Goal: Check status

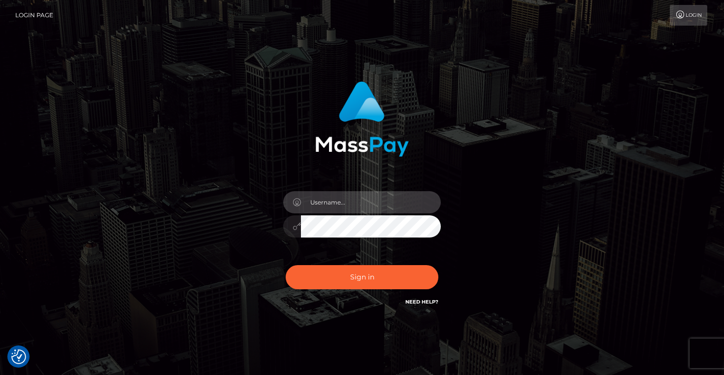
click at [334, 200] on input "text" at bounding box center [371, 202] width 140 height 22
type input "Artem Badlo"
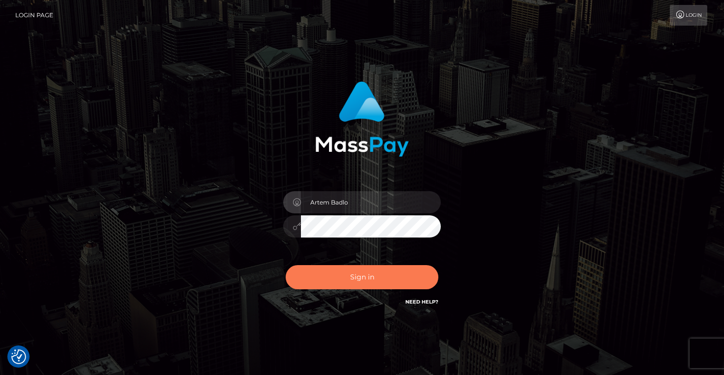
click at [362, 268] on button "Sign in" at bounding box center [362, 277] width 153 height 24
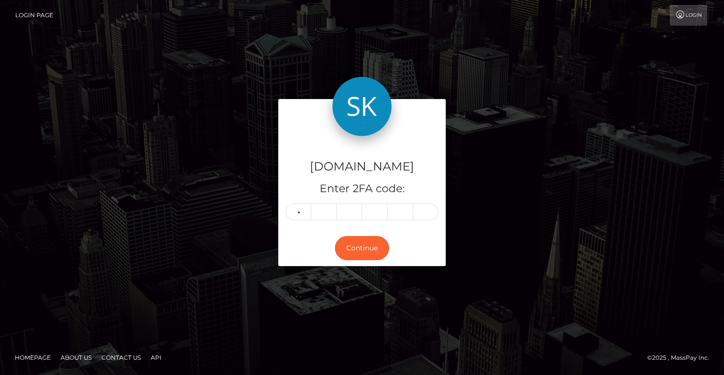
type input "5"
type input "8"
type input "5"
type input "6"
type input "8"
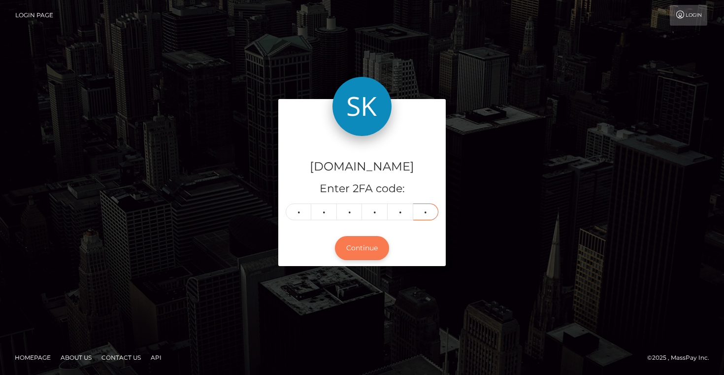
type input "8"
click at [349, 247] on button "Continue" at bounding box center [362, 248] width 54 height 24
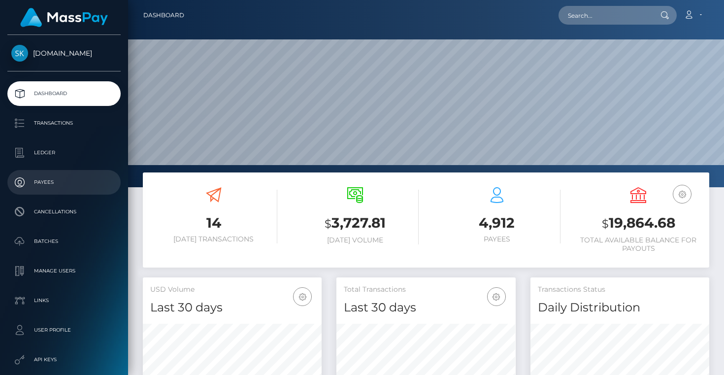
scroll to position [174, 179]
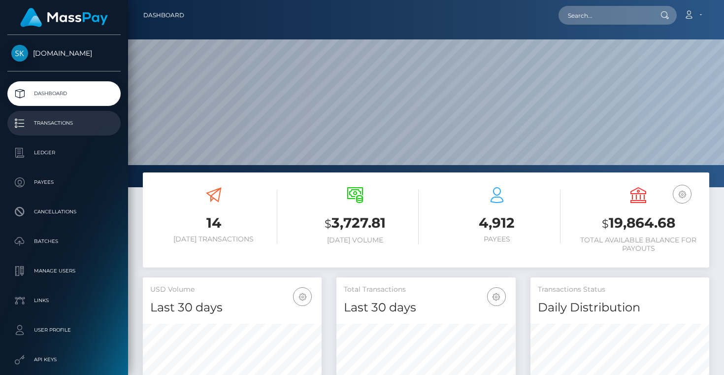
click at [65, 127] on p "Transactions" at bounding box center [63, 123] width 105 height 15
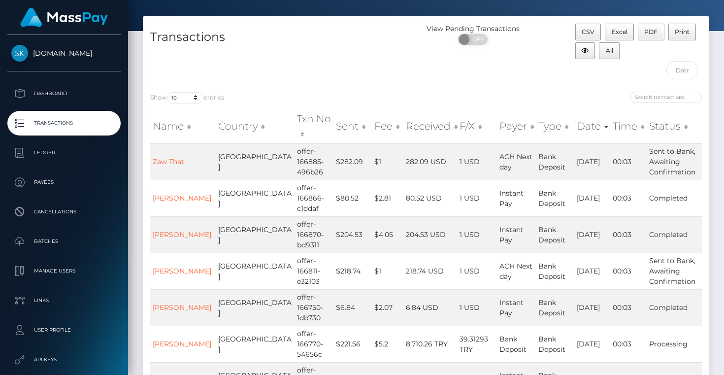
scroll to position [35, 0]
click at [659, 98] on input "search" at bounding box center [665, 97] width 71 height 11
paste input "585688"
type input "585688"
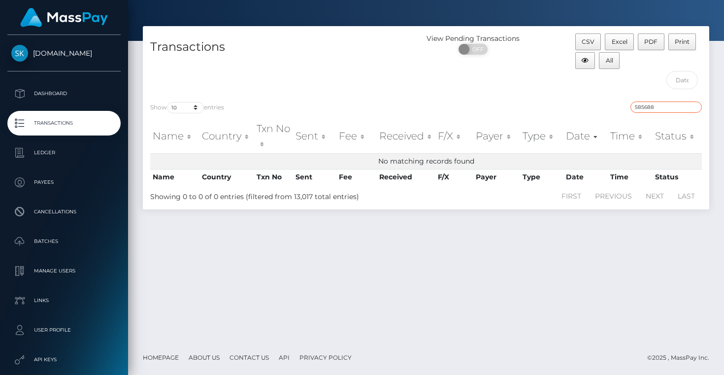
scroll to position [25, 0]
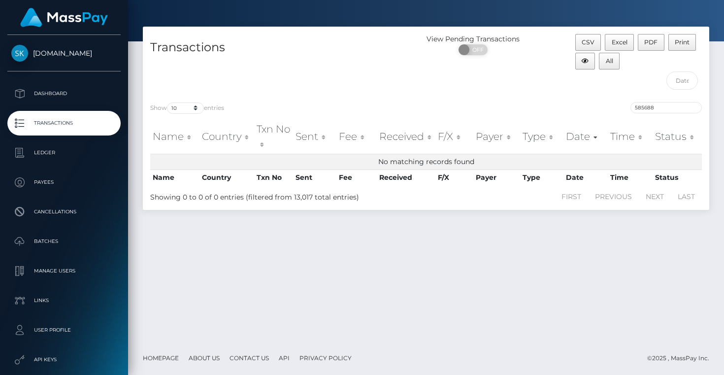
click at [62, 123] on p "Transactions" at bounding box center [63, 123] width 105 height 15
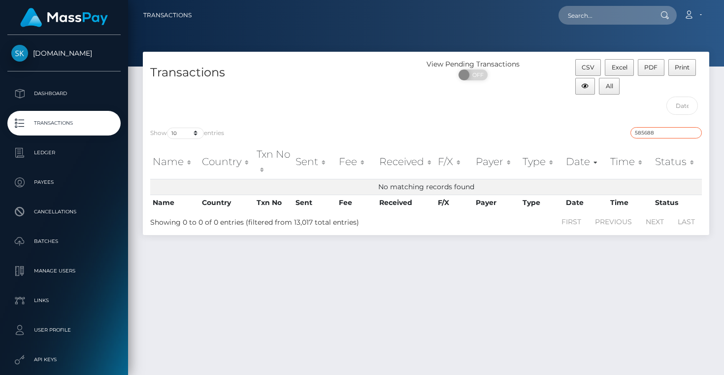
click at [655, 134] on input "585688" at bounding box center [665, 132] width 71 height 11
drag, startPoint x: 663, startPoint y: 131, endPoint x: 624, endPoint y: 126, distance: 39.3
click at [624, 126] on div "Show 10 25 50 100 250 500 1,000 3,500 entries 585688 Name Country Txn No Sent F…" at bounding box center [426, 177] width 566 height 115
paste input "offer-169529-097400"
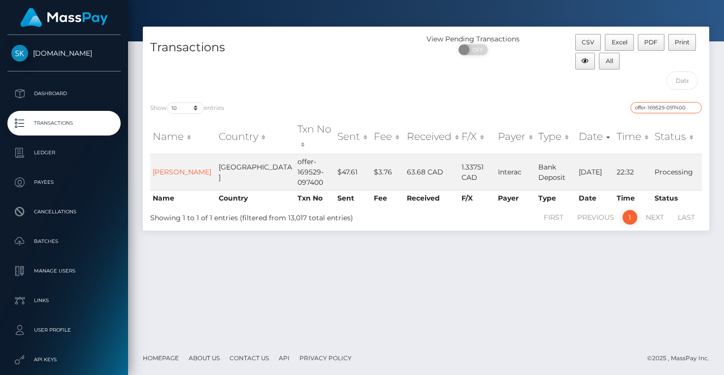
click at [656, 109] on input "offer-169529-097400" at bounding box center [665, 107] width 71 height 11
paste input "306-7b3268"
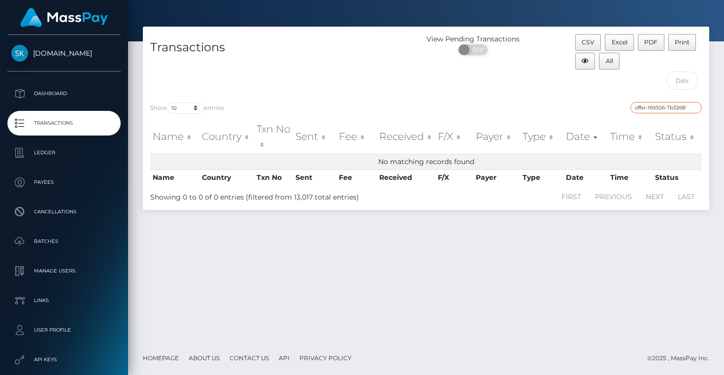
type input "offer-169306-7b3268'"
click at [80, 124] on p "Transactions" at bounding box center [63, 123] width 105 height 15
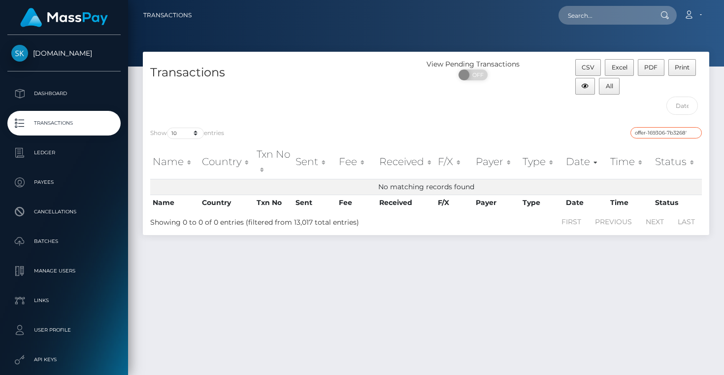
click at [695, 131] on input "offer-169306-7b3268'" at bounding box center [665, 132] width 71 height 11
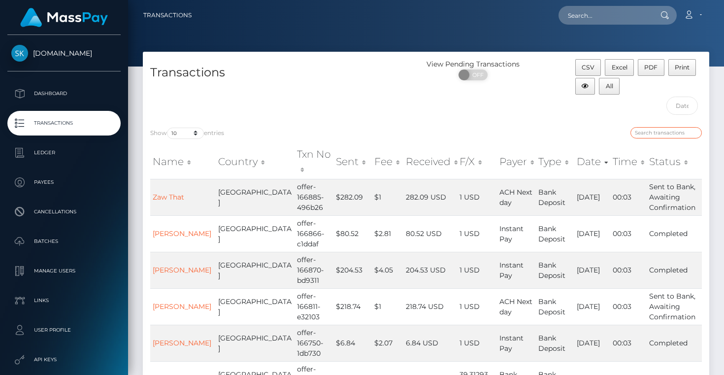
paste input "offer-169306-7b3268"
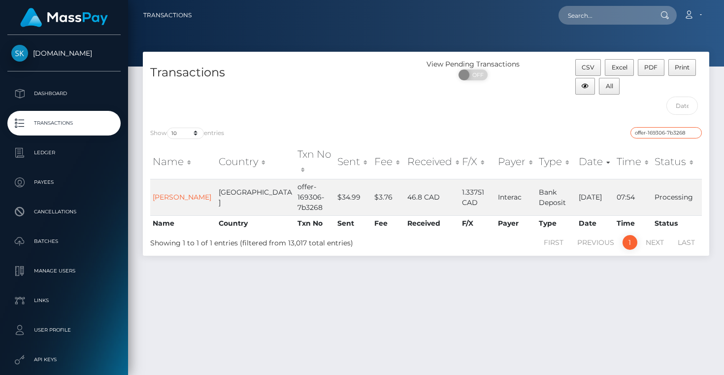
type input "offer-169306-7b3268"
